Goal: Navigation & Orientation: Go to known website

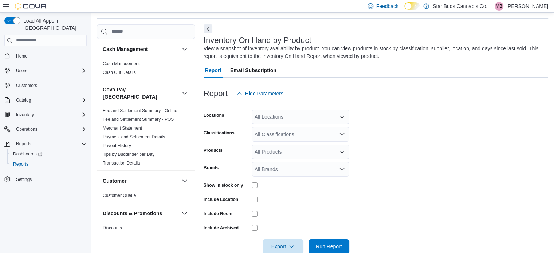
scroll to position [24, 0]
click at [21, 53] on span "Home" at bounding box center [22, 56] width 12 height 6
